Goal: Information Seeking & Learning: Check status

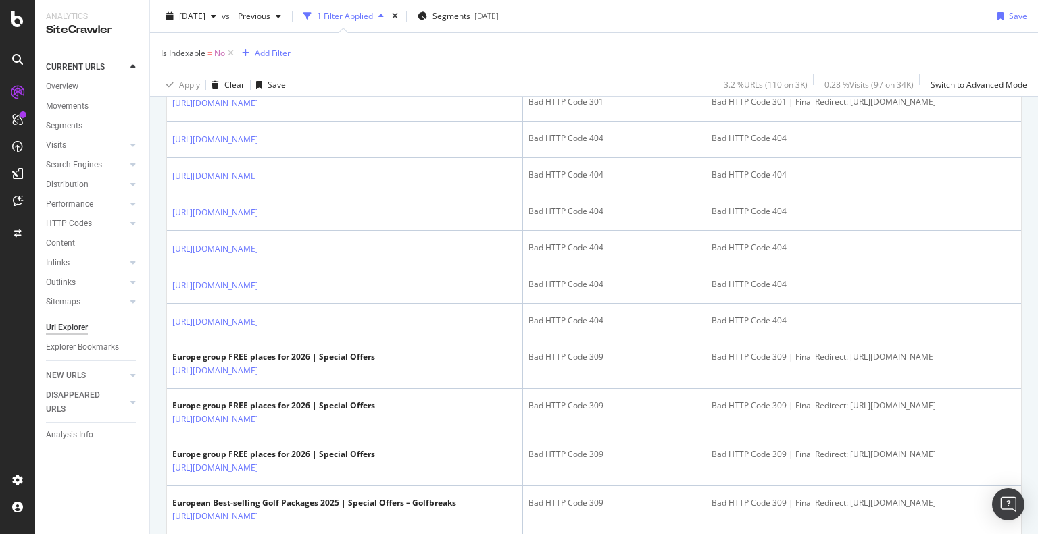
scroll to position [811, 0]
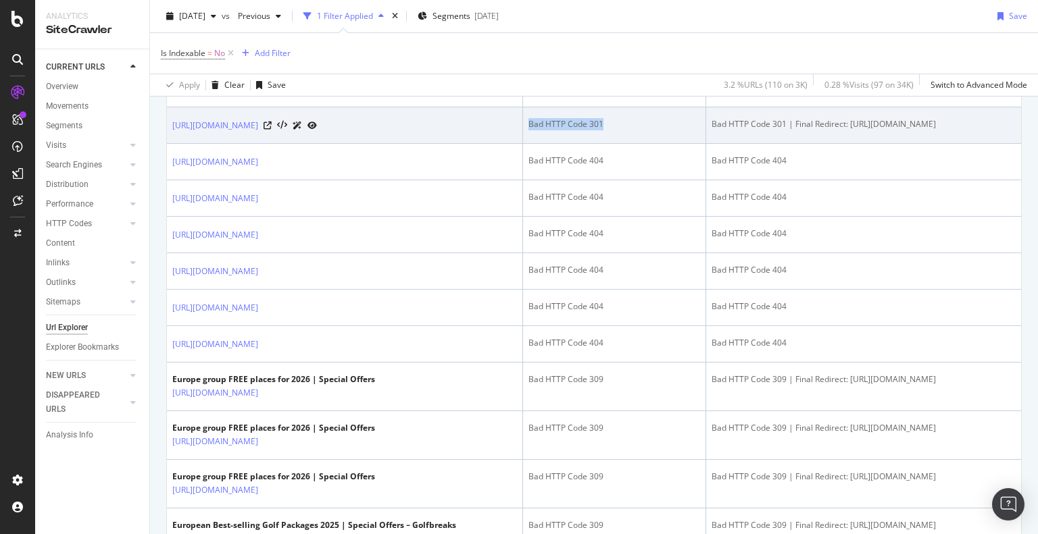
drag, startPoint x: 599, startPoint y: 254, endPoint x: 513, endPoint y: 259, distance: 86.6
click at [523, 144] on td "Bad HTTP Code 301" at bounding box center [614, 125] width 183 height 36
copy div "Bad HTTP Code 301"
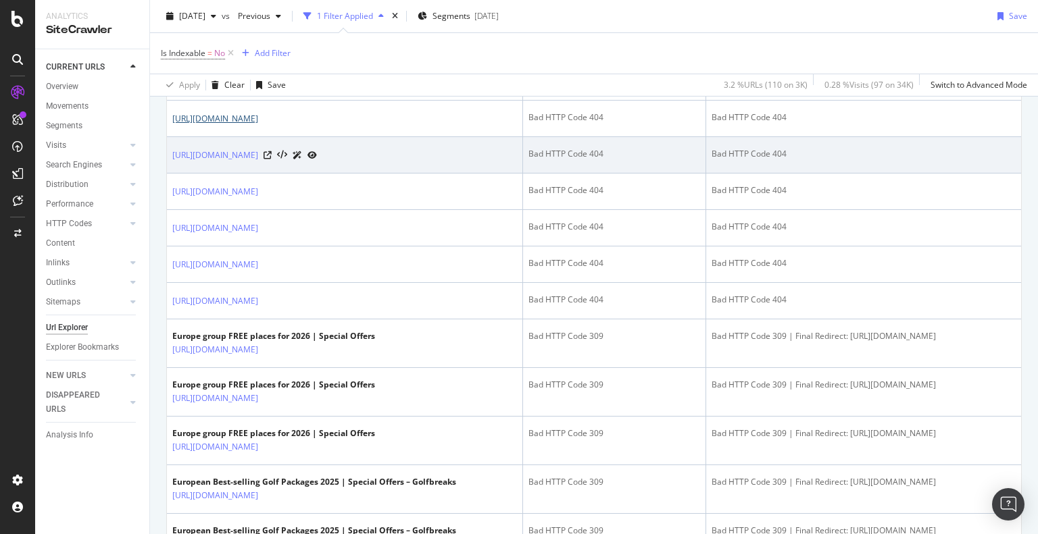
scroll to position [858, 0]
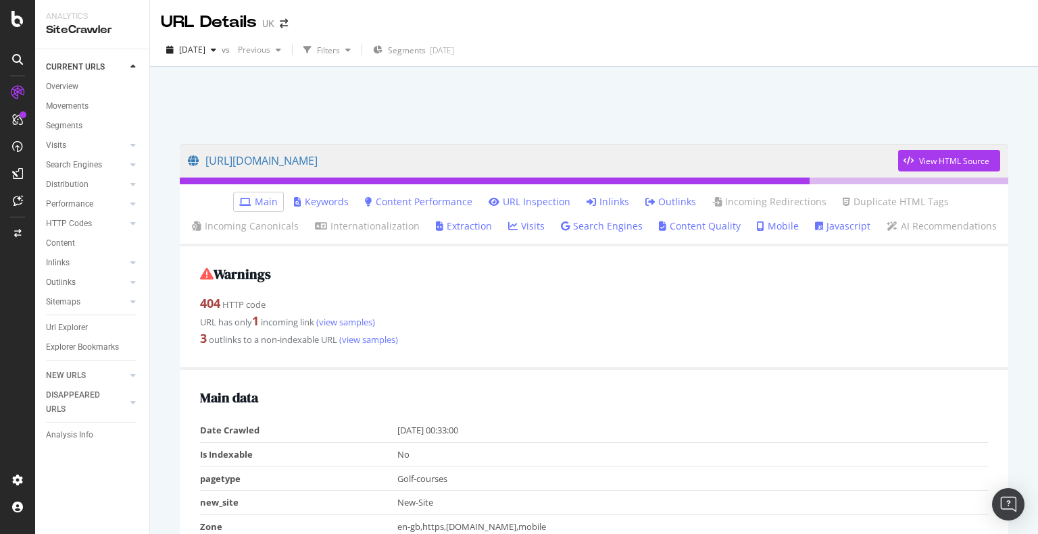
click at [595, 199] on link "Inlinks" at bounding box center [607, 202] width 43 height 14
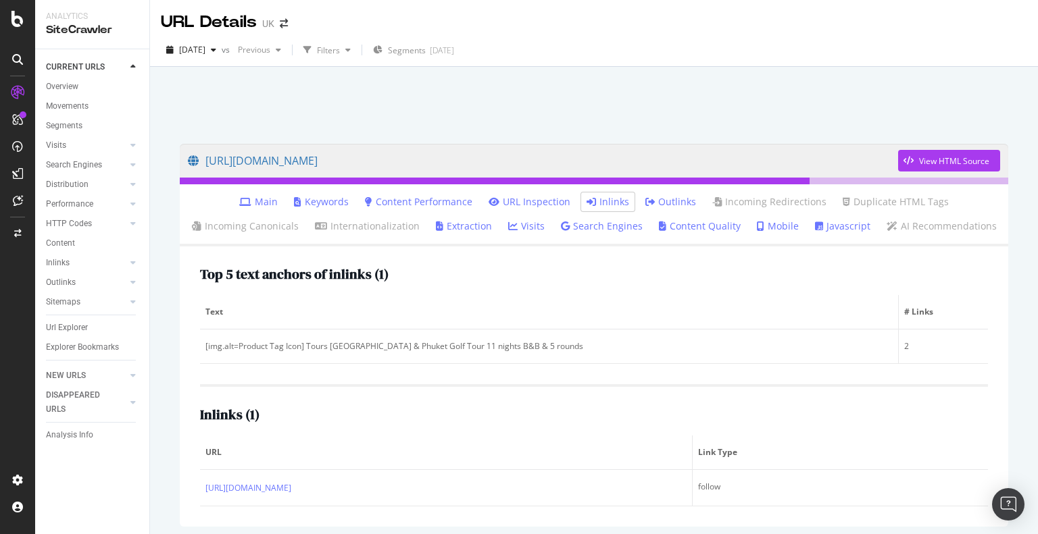
scroll to position [53, 0]
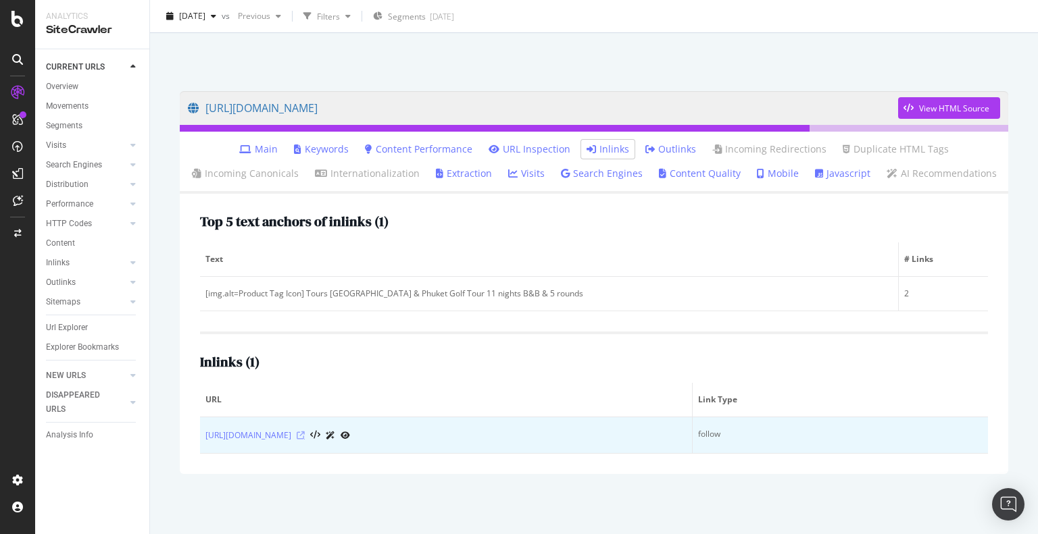
click at [305, 434] on icon at bounding box center [301, 436] width 8 height 8
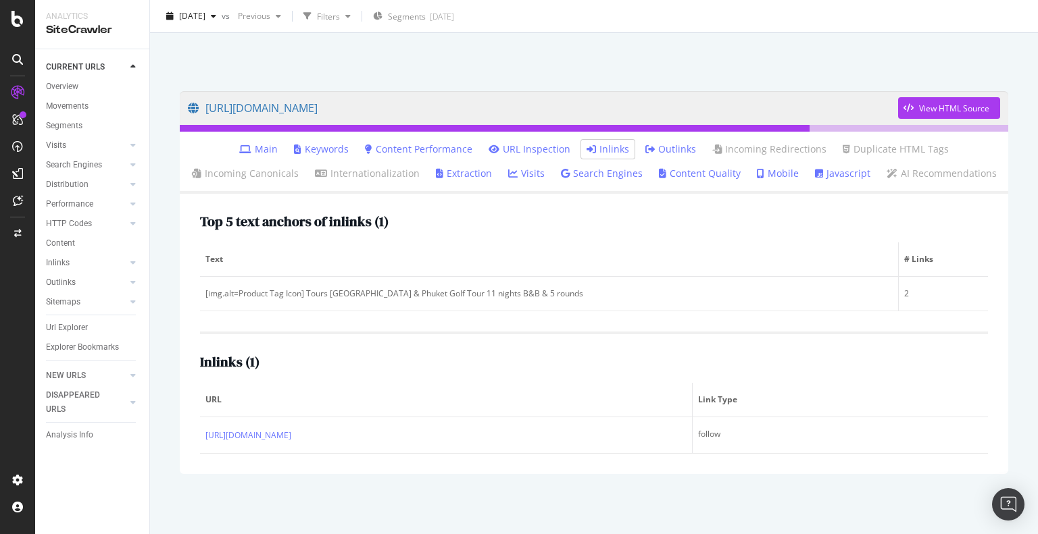
click at [683, 149] on link "Outlinks" at bounding box center [670, 150] width 51 height 14
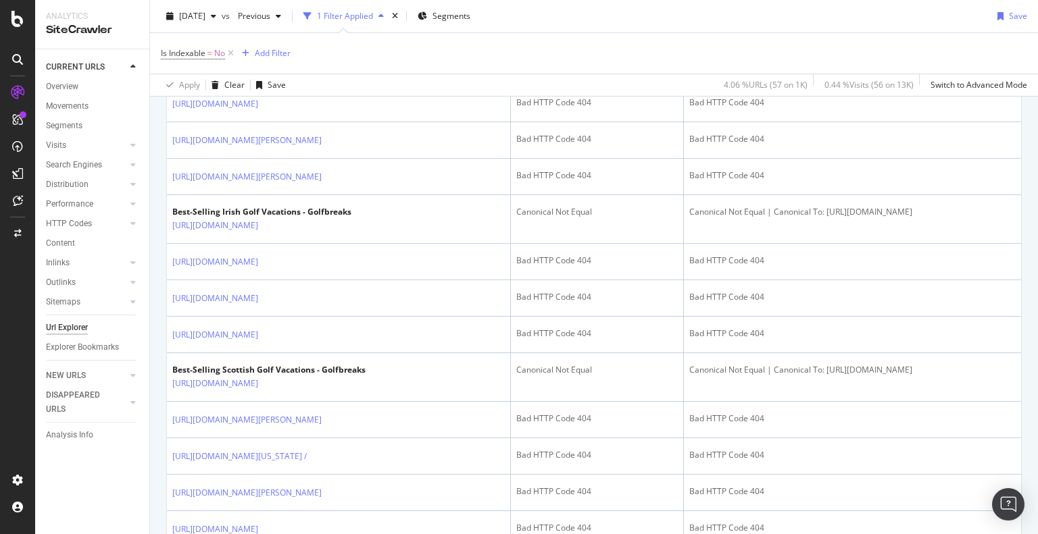
scroll to position [819, 0]
click at [335, 73] on icon at bounding box center [331, 69] width 8 height 8
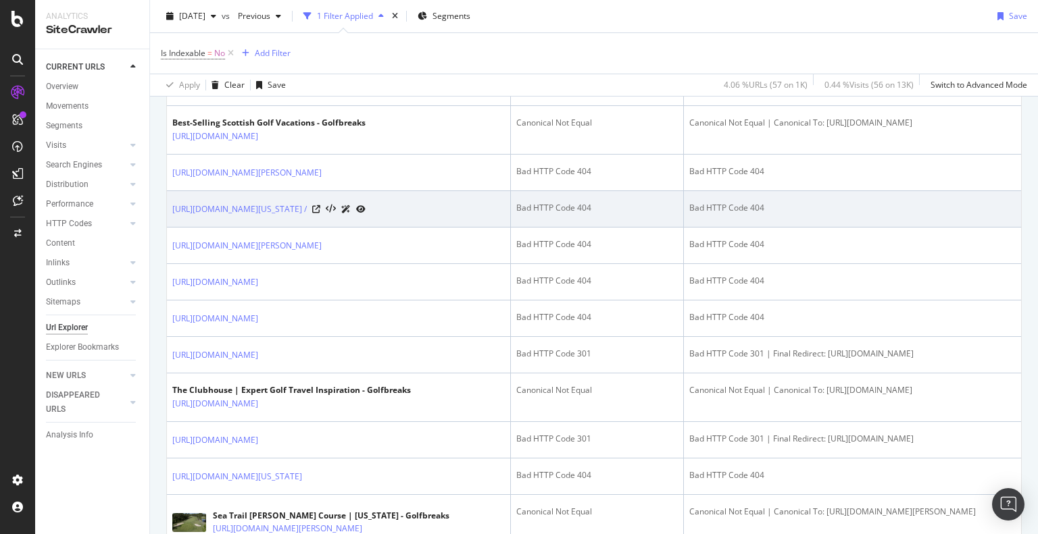
scroll to position [1089, 0]
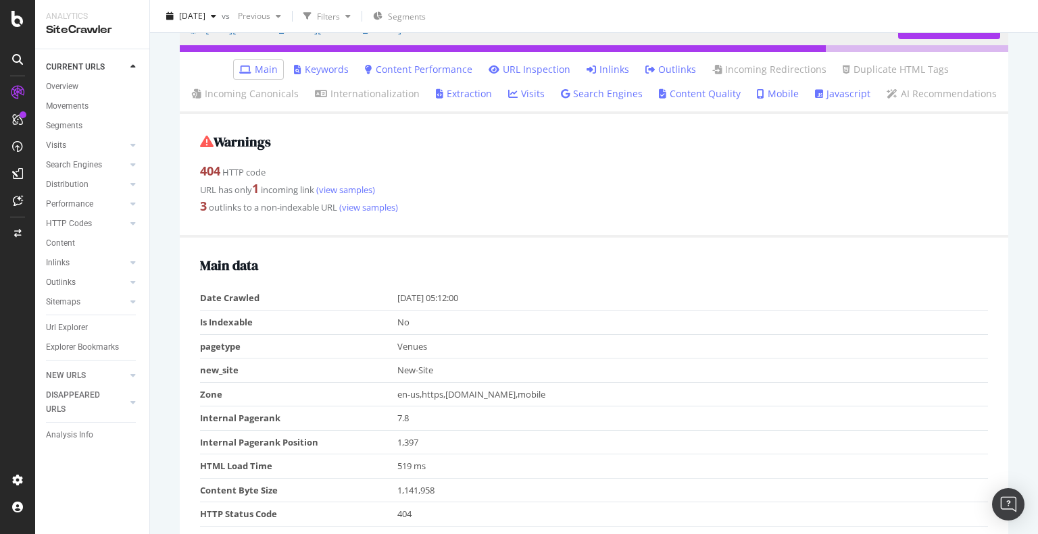
scroll to position [135, 0]
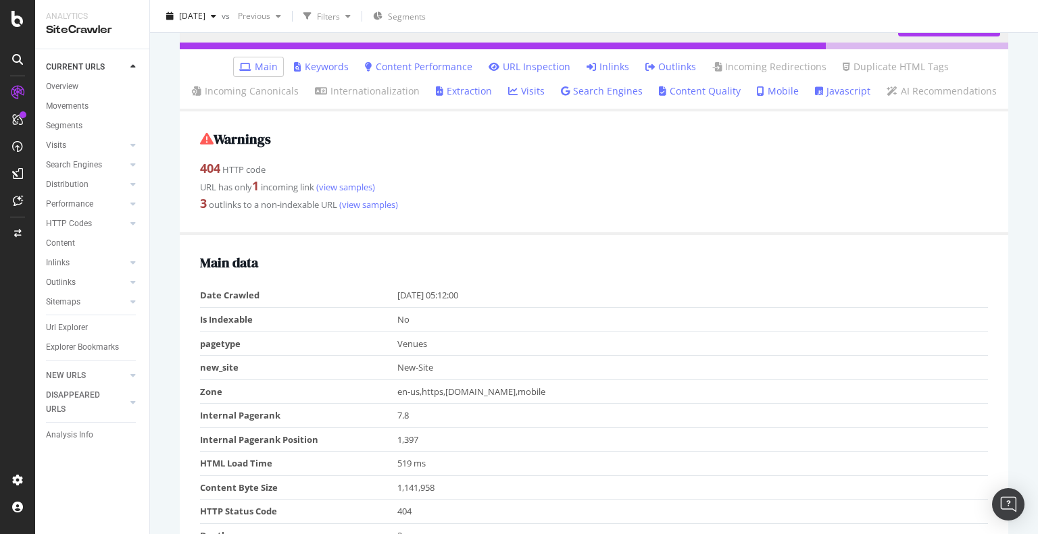
click at [619, 64] on link "Inlinks" at bounding box center [607, 67] width 43 height 14
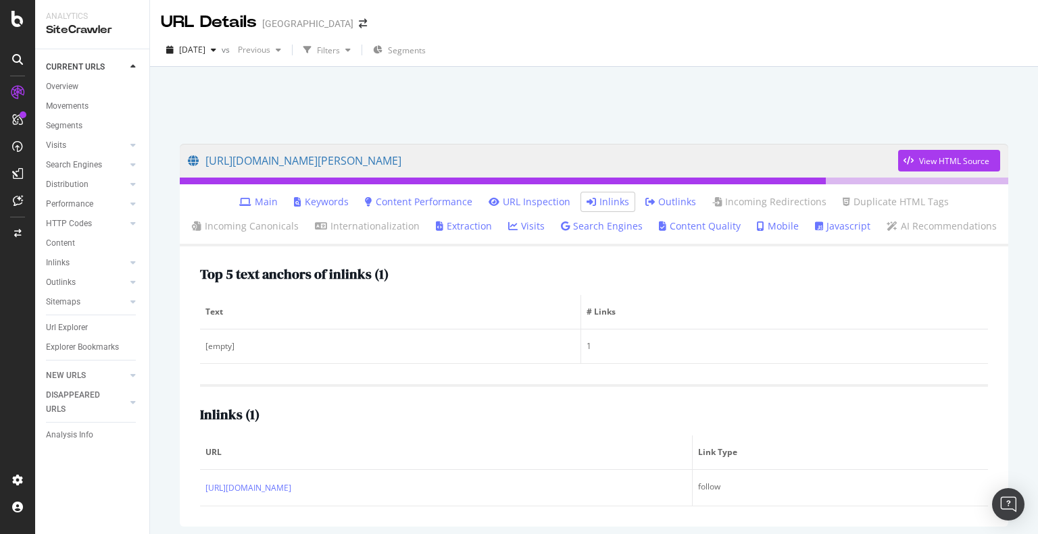
scroll to position [53, 0]
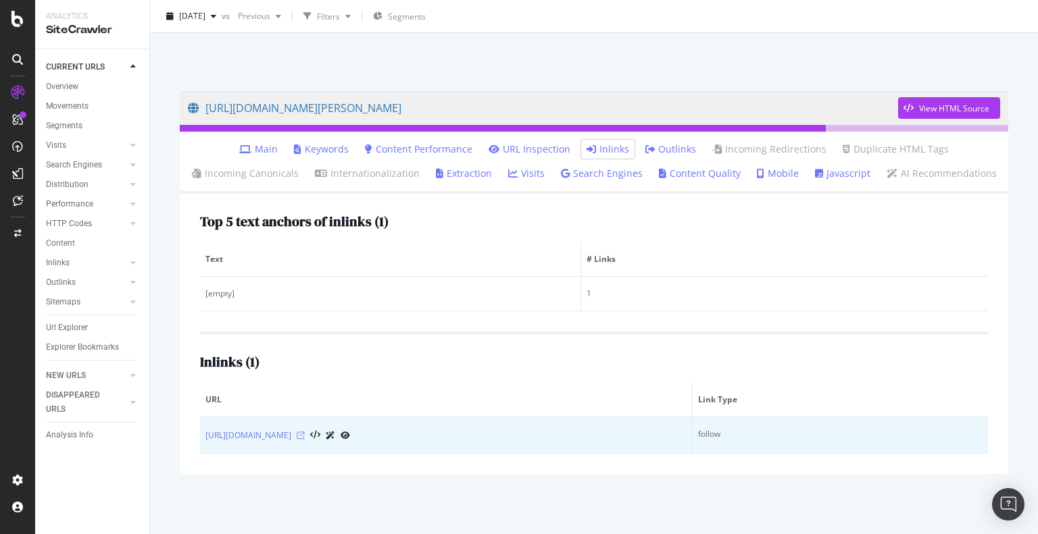
click at [305, 436] on icon at bounding box center [301, 436] width 8 height 8
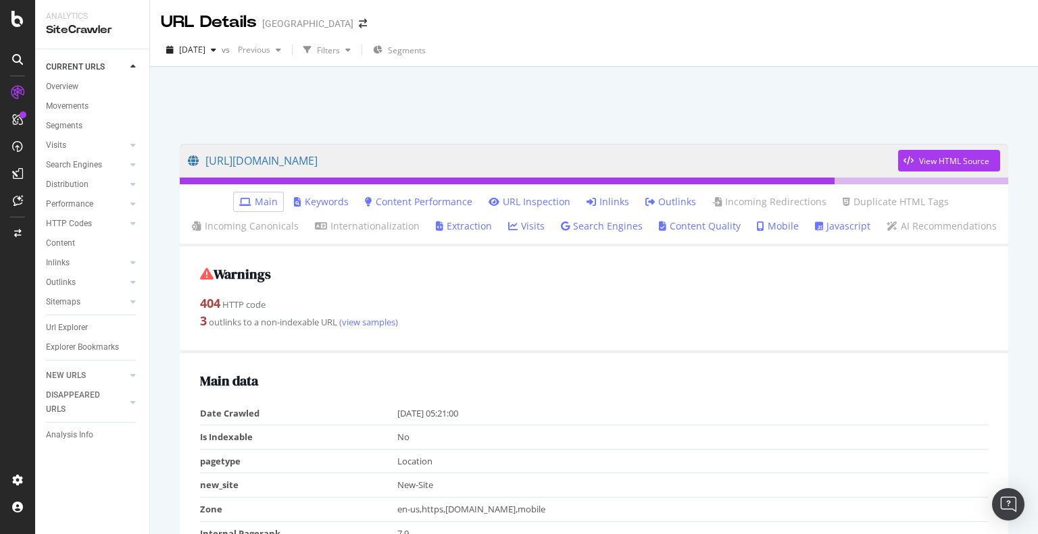
click at [596, 203] on link "Inlinks" at bounding box center [607, 202] width 43 height 14
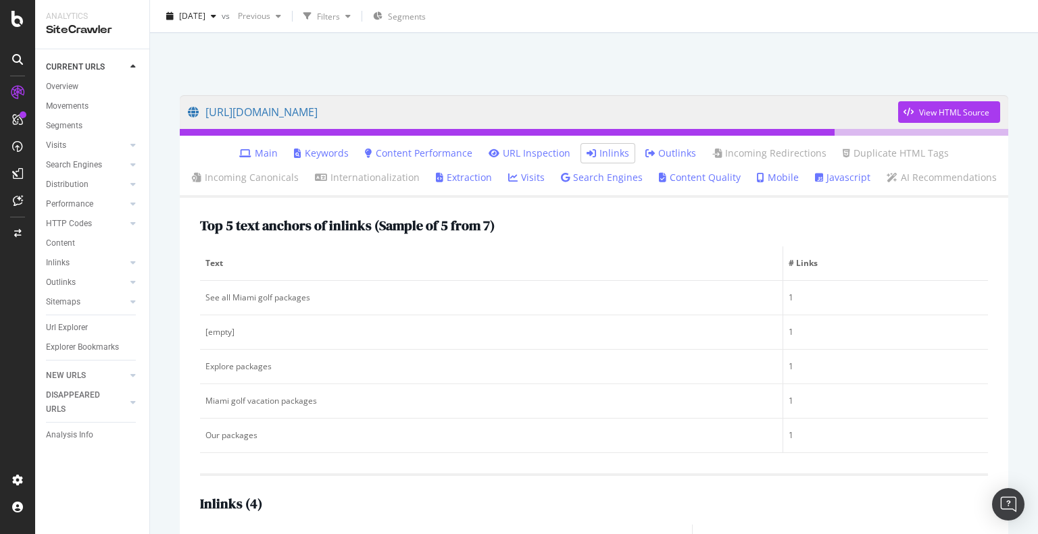
scroll to position [251, 0]
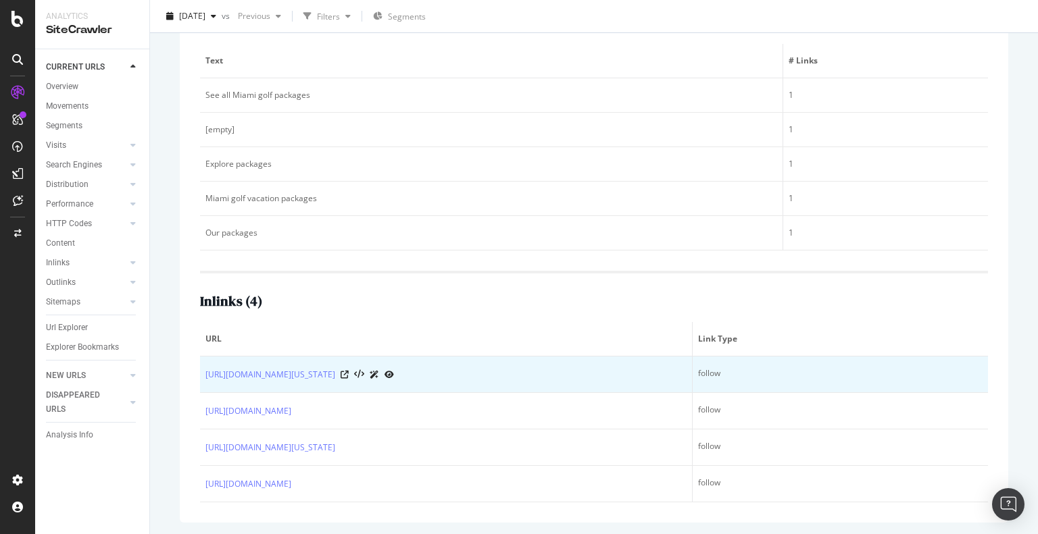
click at [394, 368] on div at bounding box center [367, 375] width 53 height 14
click at [349, 373] on icon at bounding box center [345, 375] width 8 height 8
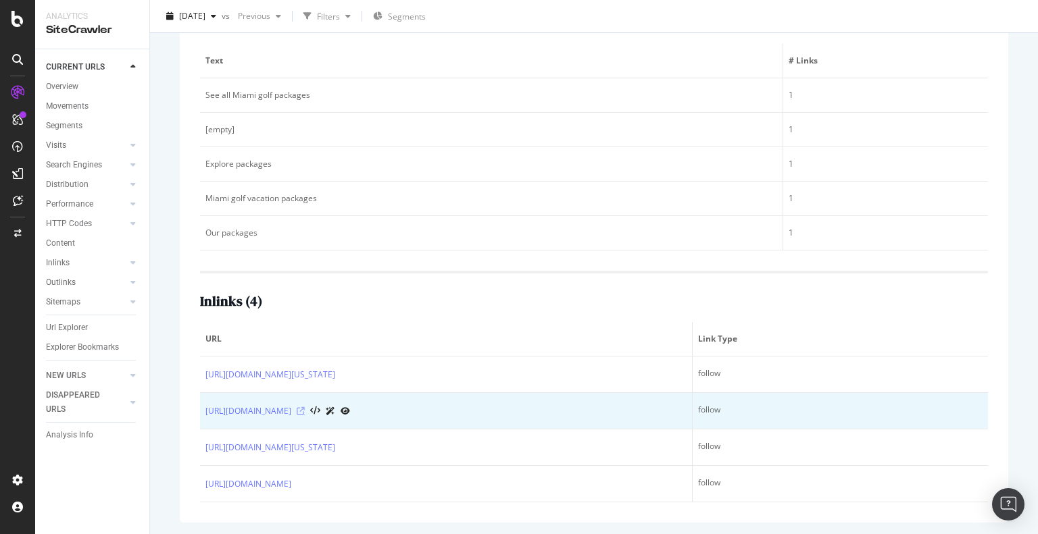
click at [305, 410] on icon at bounding box center [301, 411] width 8 height 8
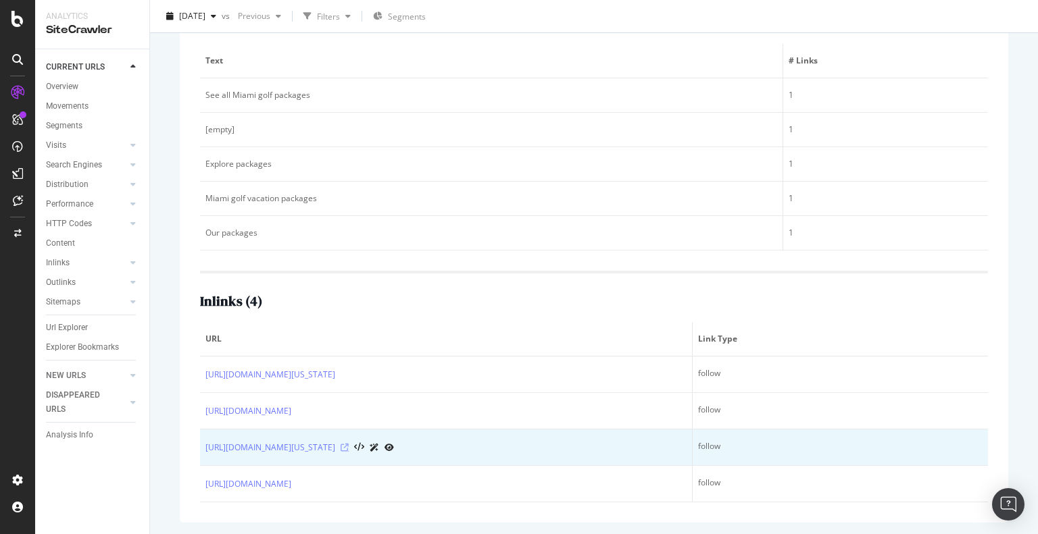
click at [349, 446] on icon at bounding box center [345, 448] width 8 height 8
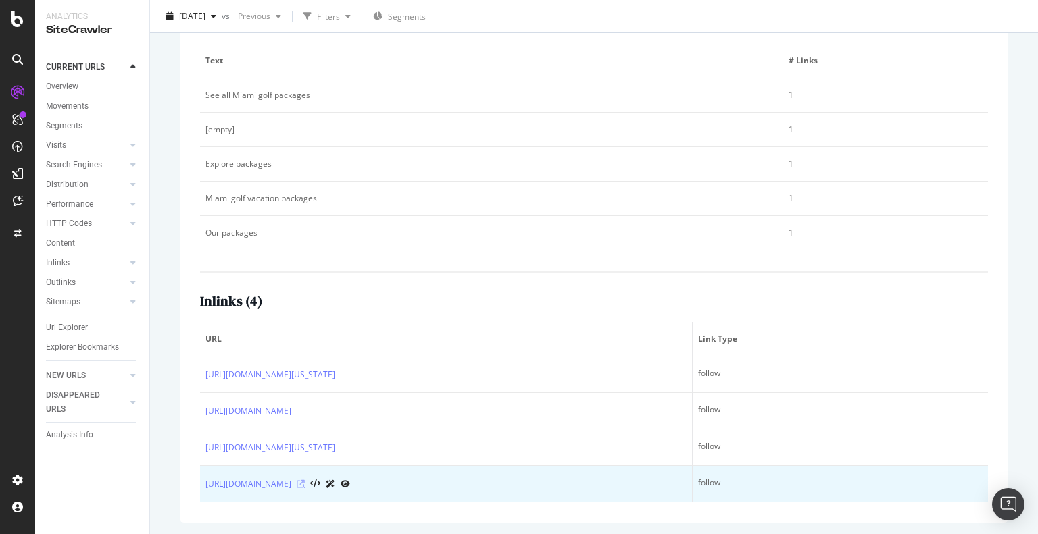
click at [305, 483] on icon at bounding box center [301, 484] width 8 height 8
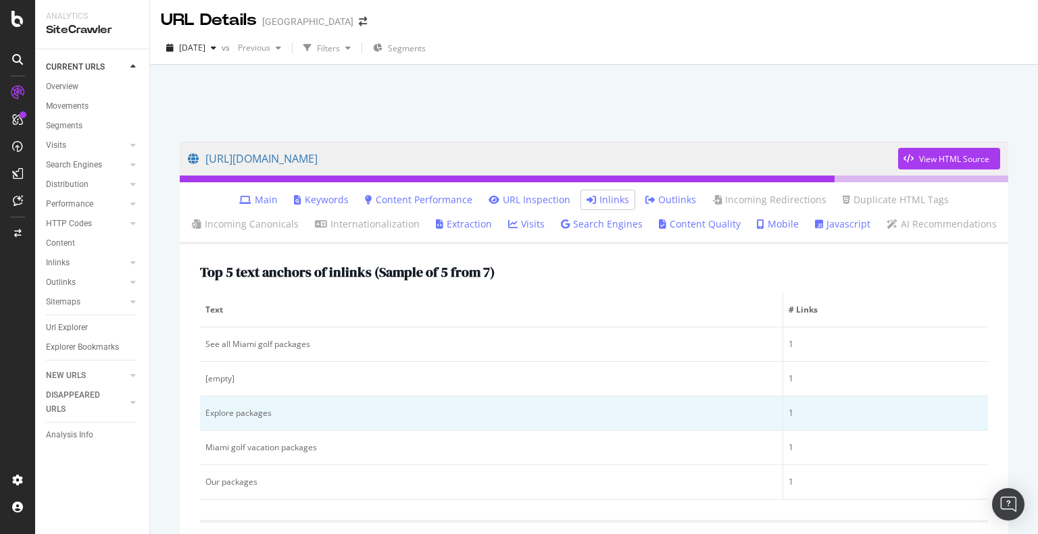
scroll to position [3, 0]
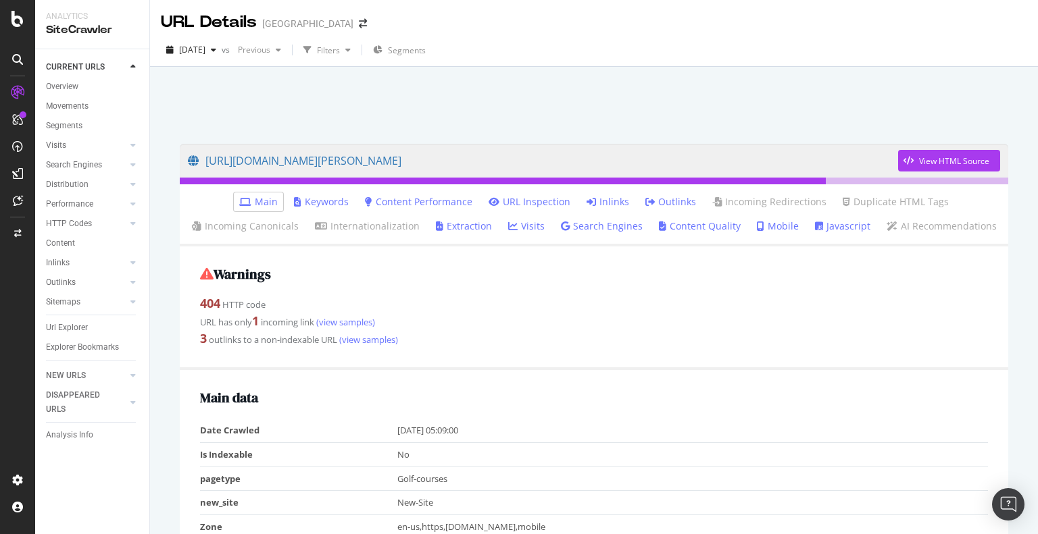
click at [598, 198] on link "Inlinks" at bounding box center [607, 202] width 43 height 14
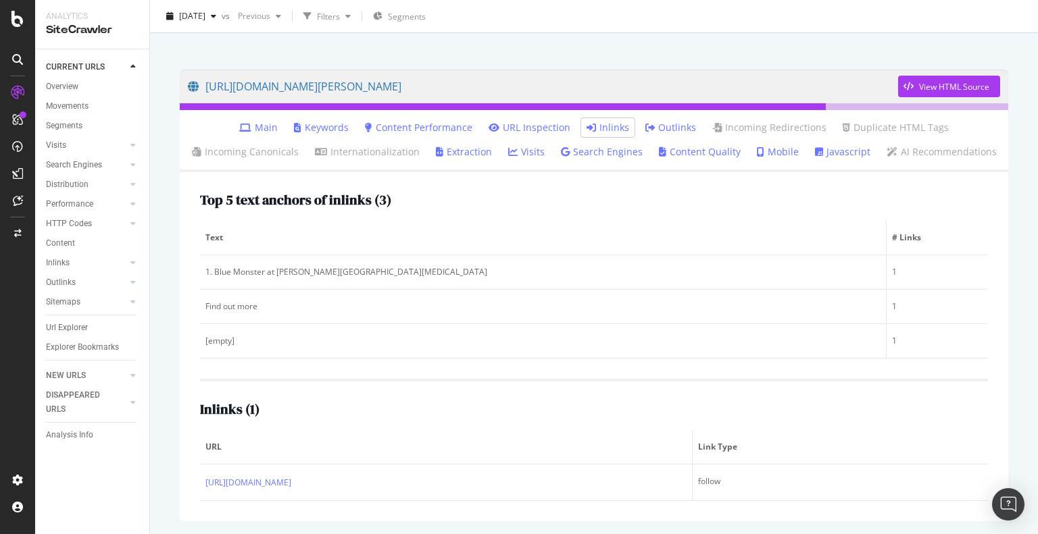
scroll to position [74, 0]
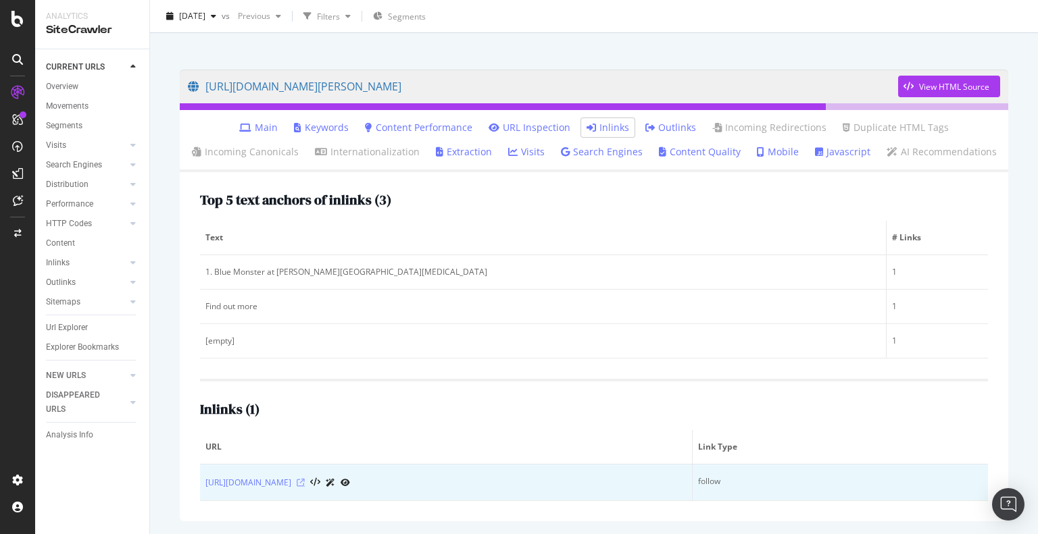
click at [305, 484] on icon at bounding box center [301, 483] width 8 height 8
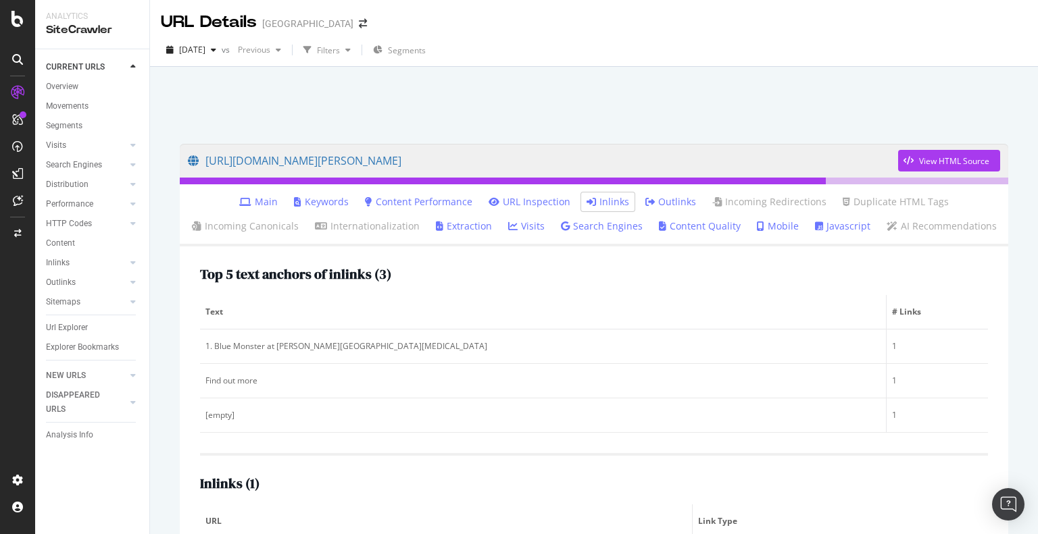
scroll to position [0, 0]
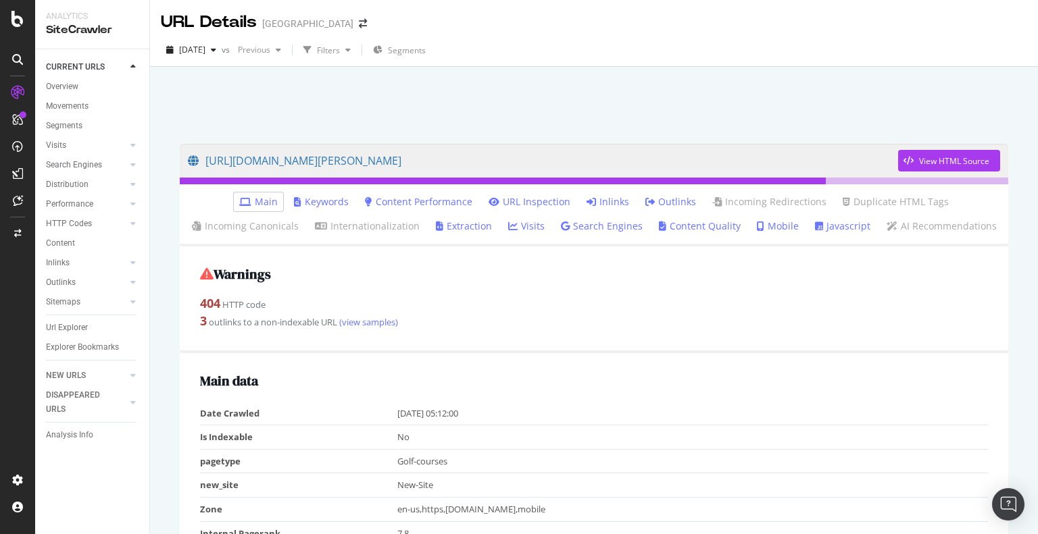
click at [608, 205] on link "Inlinks" at bounding box center [607, 202] width 43 height 14
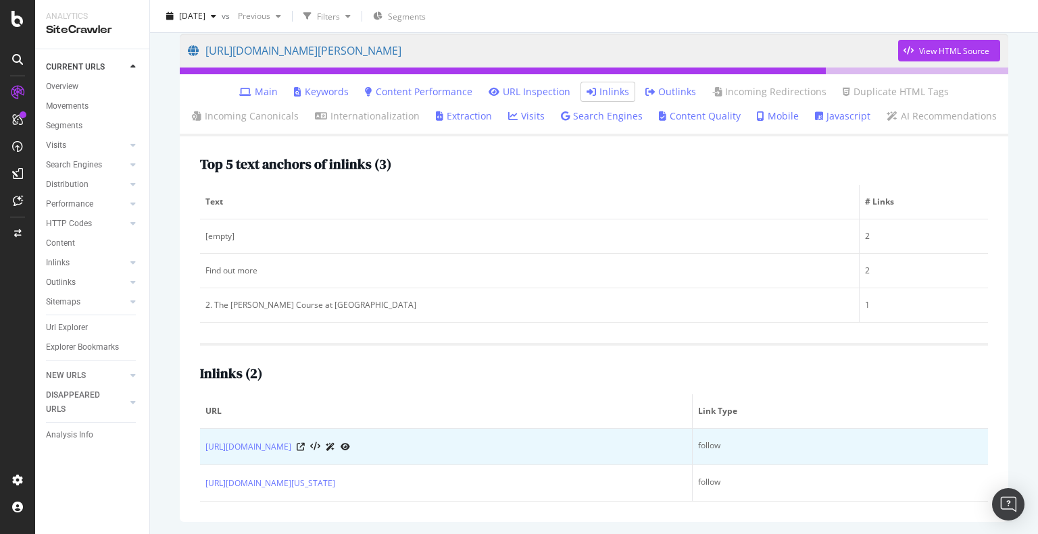
scroll to position [111, 0]
click at [305, 443] on icon at bounding box center [301, 447] width 8 height 8
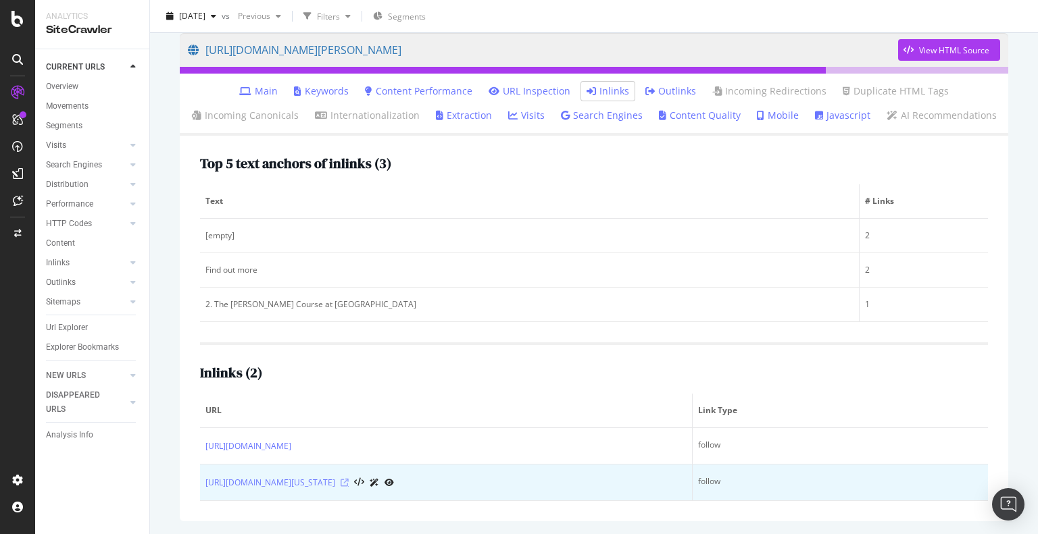
click at [349, 484] on icon at bounding box center [345, 483] width 8 height 8
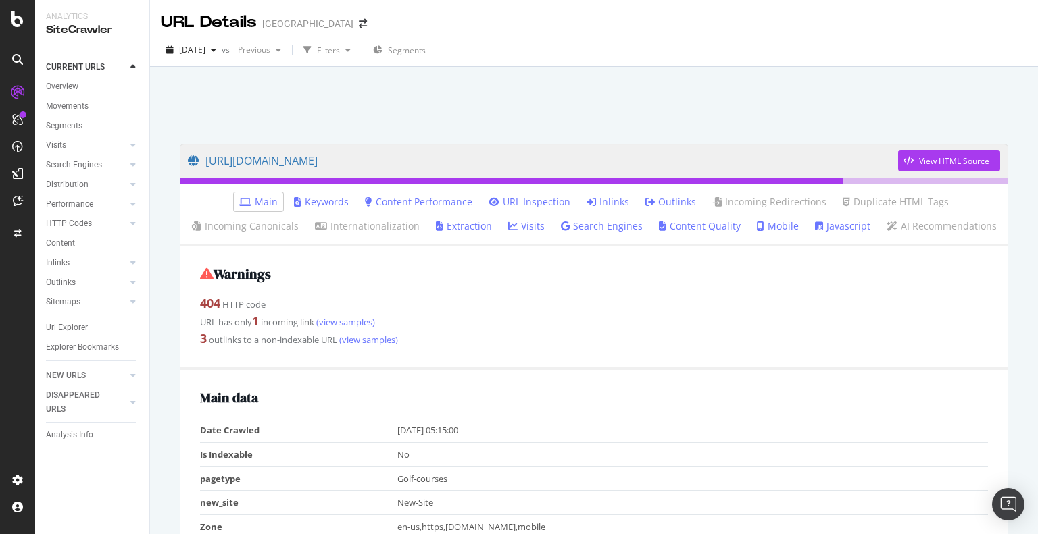
click at [596, 199] on link "Inlinks" at bounding box center [607, 202] width 43 height 14
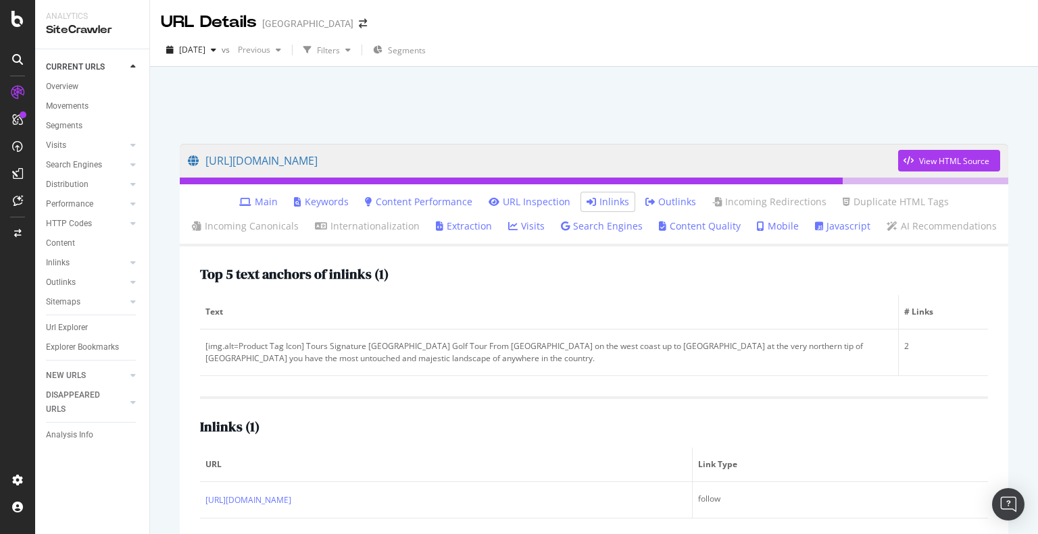
scroll to position [65, 0]
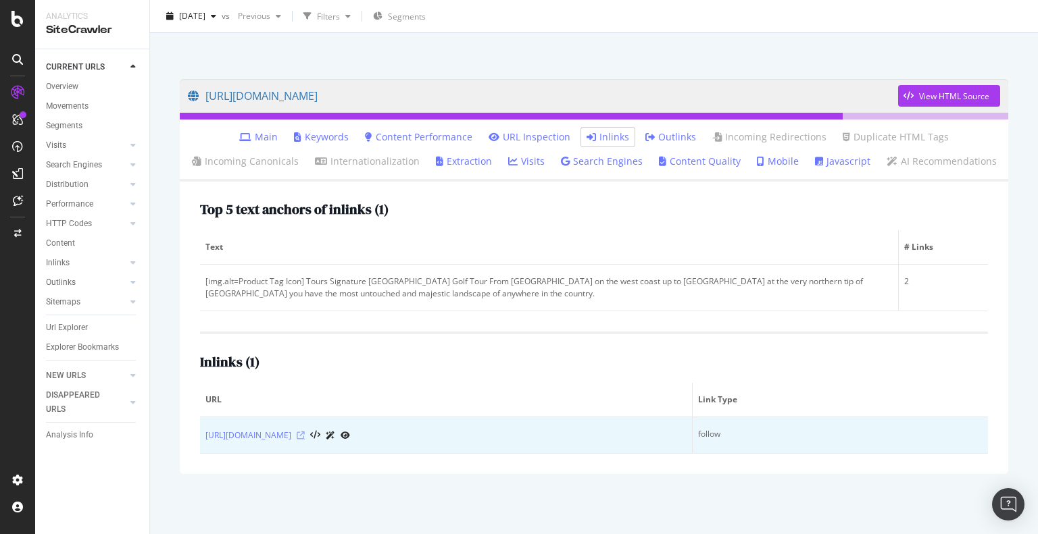
click at [305, 436] on icon at bounding box center [301, 436] width 8 height 8
